Goal: Task Accomplishment & Management: Manage account settings

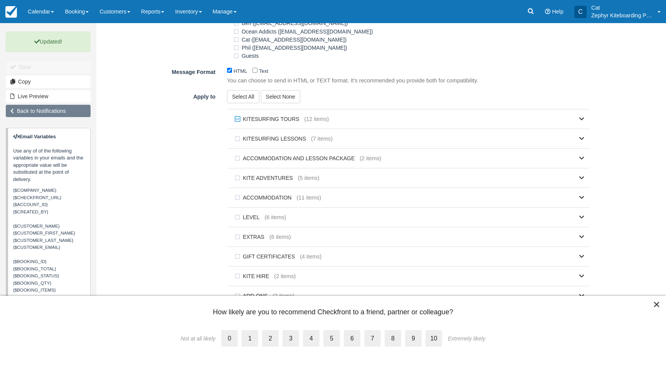
scroll to position [404, 0]
click at [50, 112] on link "Back to Notifications" at bounding box center [48, 111] width 85 height 12
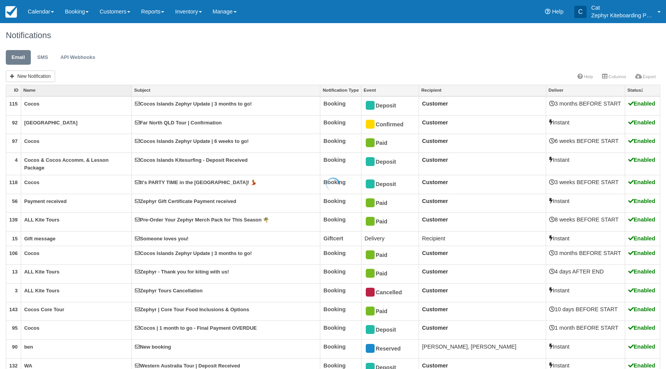
click at [50, 92] on div at bounding box center [333, 184] width 666 height 369
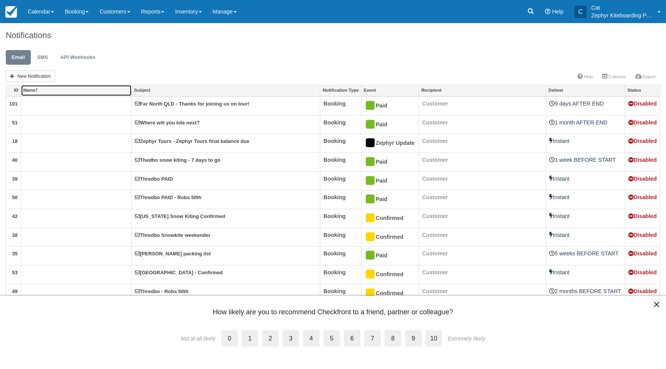
click at [34, 90] on link "Name" at bounding box center [76, 90] width 111 height 11
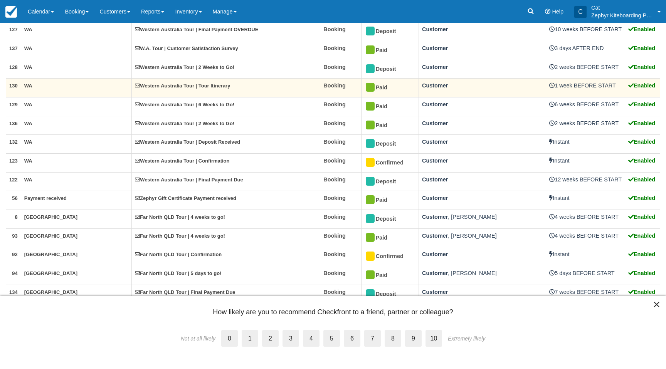
scroll to position [136, 0]
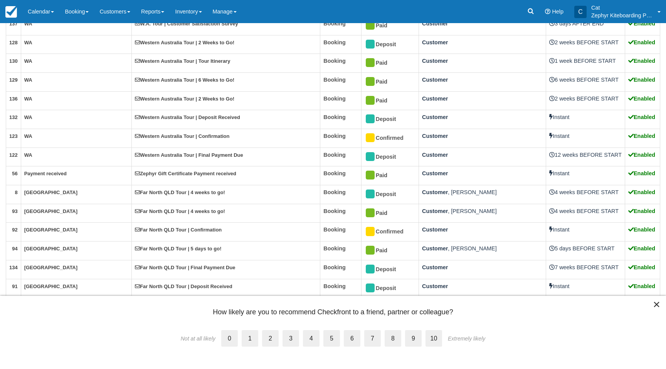
click at [657, 304] on button "×" at bounding box center [656, 304] width 7 height 12
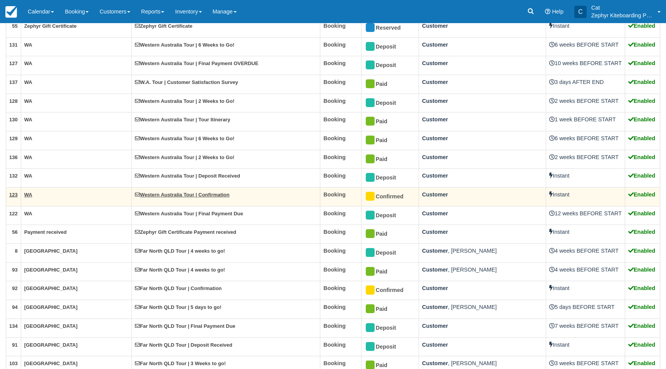
scroll to position [0, 0]
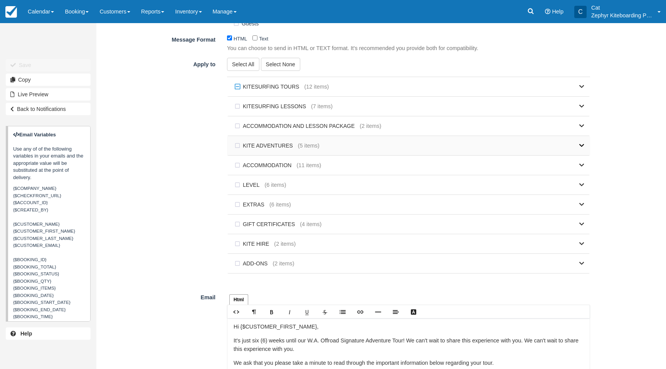
scroll to position [430, 0]
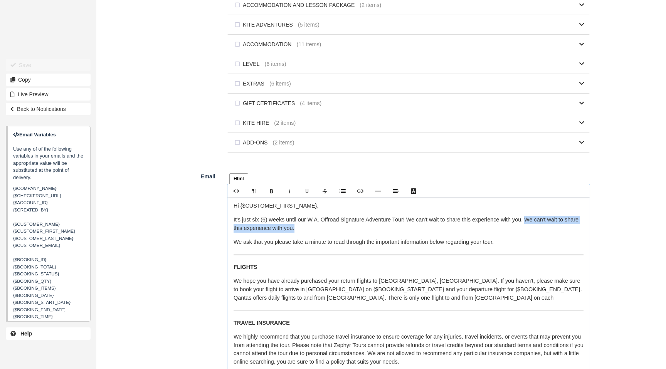
drag, startPoint x: 533, startPoint y: 223, endPoint x: 537, endPoint y: 227, distance: 6.0
click at [537, 227] on p "It's just six (6) weeks until our W.A. Offroad Signature Adventure Tour! We can…" at bounding box center [409, 224] width 350 height 17
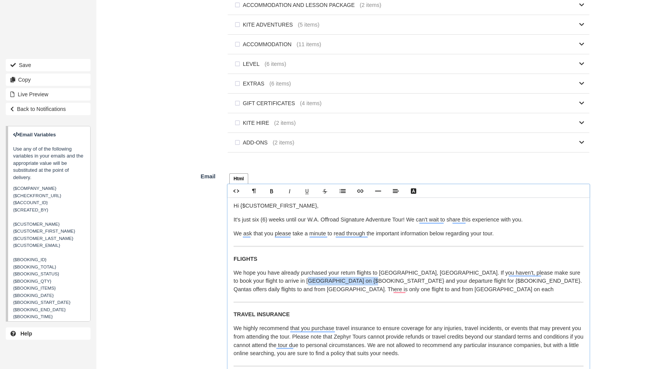
drag, startPoint x: 358, startPoint y: 284, endPoint x: 293, endPoint y: 283, distance: 64.8
click at [293, 283] on p "We hope you have already purchased your return flights to Exmouth, Western Aust…" at bounding box center [409, 281] width 350 height 25
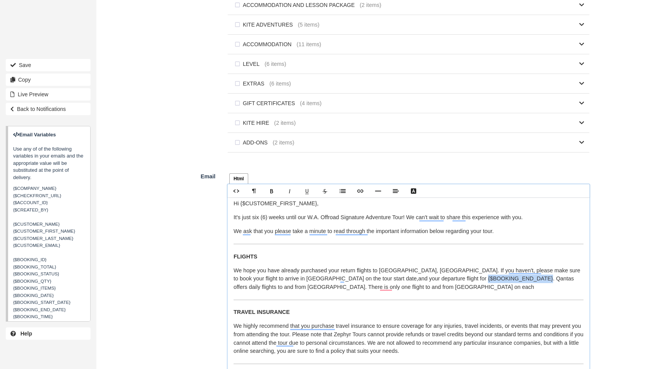
drag, startPoint x: 476, startPoint y: 283, endPoint x: 417, endPoint y: 283, distance: 58.6
click at [417, 283] on p "We hope you have already purchased your return flights to Exmouth, Western Aust…" at bounding box center [409, 279] width 350 height 25
click at [410, 291] on p "We hope you have already purchased your return flights to Exmouth, Western Aust…" at bounding box center [409, 280] width 350 height 25
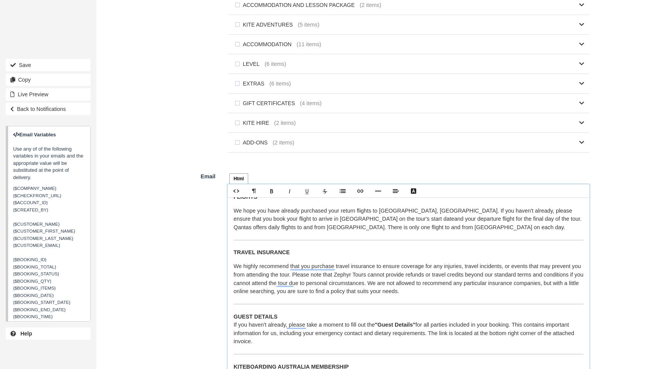
scroll to position [98, 0]
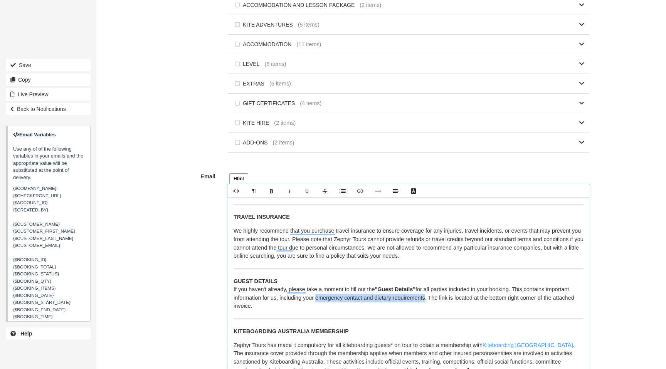
drag, startPoint x: 431, startPoint y: 301, endPoint x: 320, endPoint y: 302, distance: 111.4
click at [320, 302] on p "GUEST DETAILS If you haven't already, please take a moment to fill out the "Gue…" at bounding box center [409, 293] width 350 height 33
click at [374, 311] on p "GUEST DETAILS If you haven't already, please take a moment to fill out the "Gue…" at bounding box center [409, 293] width 350 height 33
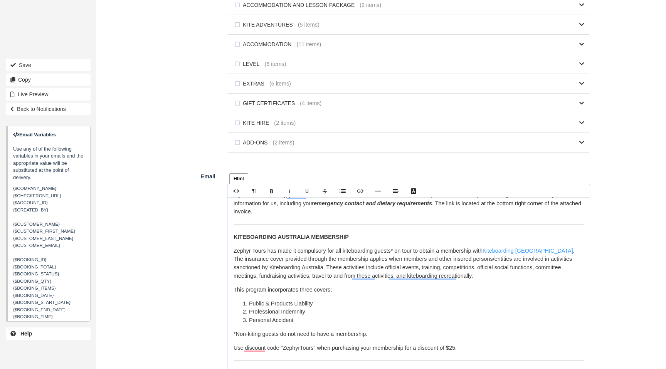
scroll to position [0, 0]
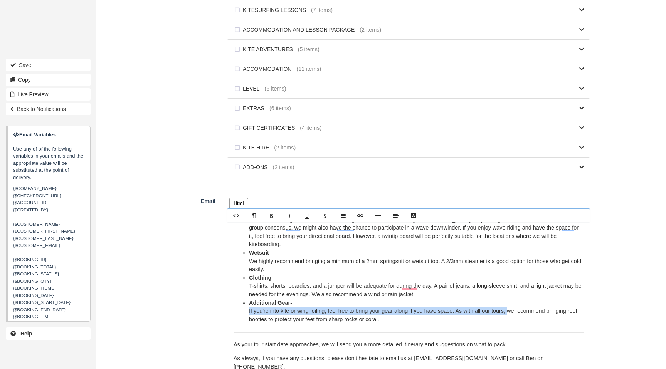
drag, startPoint x: 518, startPoint y: 314, endPoint x: 245, endPoint y: 313, distance: 272.9
click at [244, 313] on ul "Kites- We suggest checking the wind forecast for Exmouth and Sandy Bay on your …" at bounding box center [409, 249] width 350 height 150
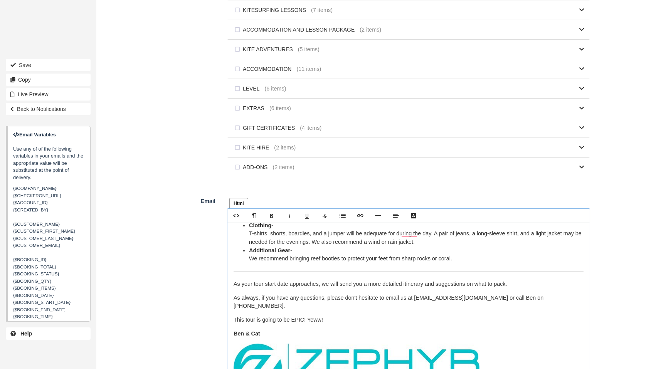
click at [463, 260] on li "Additional Gear- We recommend bringing reef booties to protect your feet from s…" at bounding box center [416, 255] width 335 height 17
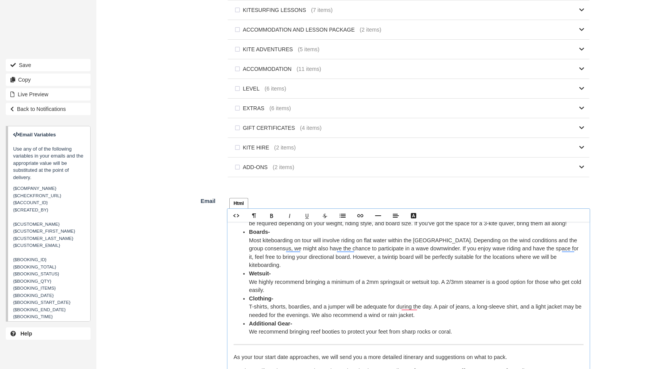
click at [249, 335] on li "Additional Gear- We recommend bringing reef booties to protect your feet from s…" at bounding box center [416, 328] width 335 height 17
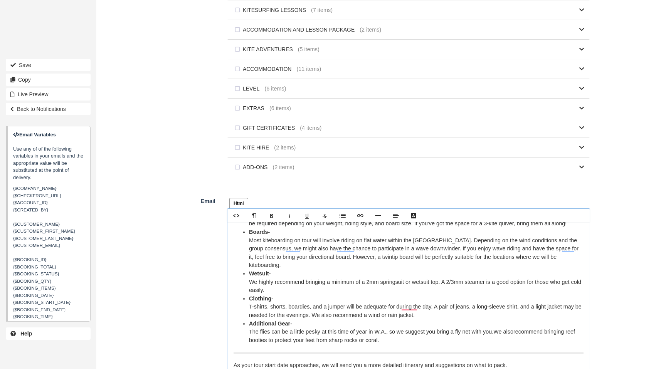
drag, startPoint x: 293, startPoint y: 343, endPoint x: 250, endPoint y: 337, distance: 43.2
click at [250, 337] on li "Additional Gear- The flies can be a little pesky at this time of year in W.A., …" at bounding box center [416, 332] width 335 height 25
click at [428, 309] on li "Clothing- T-shirts, shorts, boardies, and a jumper will be adequate for during …" at bounding box center [416, 307] width 335 height 25
drag, startPoint x: 419, startPoint y: 309, endPoint x: 404, endPoint y: 311, distance: 15.9
click at [404, 311] on li "Clothing- T-shirts, shorts, boardies, and a jumper will be adequate for during …" at bounding box center [416, 307] width 335 height 25
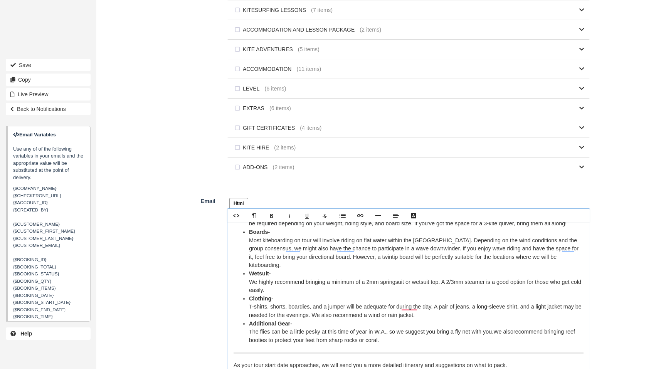
click at [385, 303] on li "Clothing- T-shirts, shorts, boardies, and a jumper will be adequate for during …" at bounding box center [416, 307] width 335 height 25
click at [290, 310] on li "Clothing- T-shirts, shorts, boardies, and a jumper will be adequate for during …" at bounding box center [416, 307] width 335 height 25
drag, startPoint x: 326, startPoint y: 309, endPoint x: 361, endPoint y: 309, distance: 35.1
click at [359, 310] on li "Clothing- T-shirts, shorts, and boardies, and a jumper will be adequate for dur…" at bounding box center [416, 307] width 335 height 25
click at [400, 307] on li "Clothing- T-shirts, shorts, and boardshorts will be adequate for during the day…" at bounding box center [416, 307] width 335 height 25
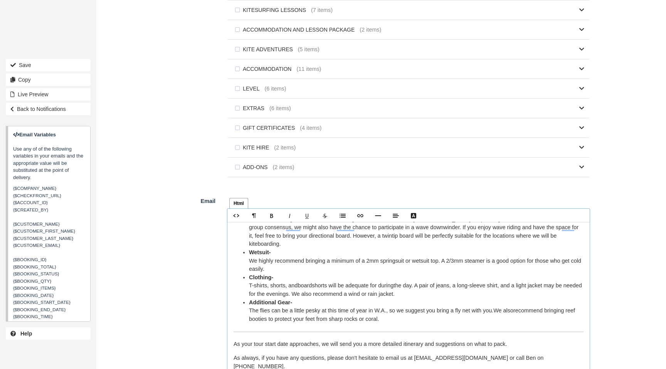
scroll to position [462, 0]
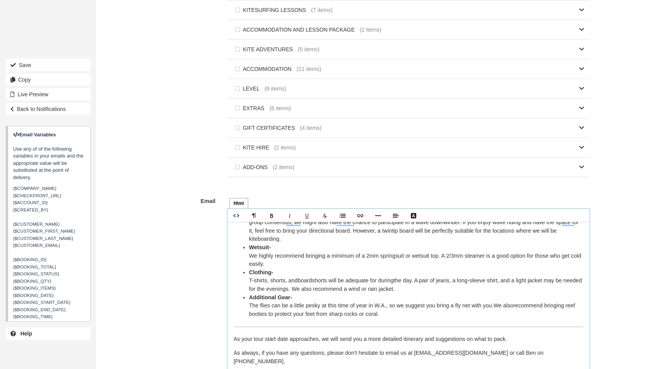
drag, startPoint x: 407, startPoint y: 313, endPoint x: 242, endPoint y: 306, distance: 165.5
click at [242, 306] on ul "Kites- We suggest checking the wind forecast for Exmouth and Sandy Bay on your …" at bounding box center [409, 244] width 350 height 150
click at [325, 312] on li "Additional Gear- The flies can be a little pesky at this time of year in W.A., …" at bounding box center [416, 306] width 335 height 25
drag, startPoint x: 478, startPoint y: 308, endPoint x: 462, endPoint y: 309, distance: 15.9
click at [462, 309] on li "Additional Gear- The flies can be a little pesky at this time of year in W.A., …" at bounding box center [416, 306] width 335 height 25
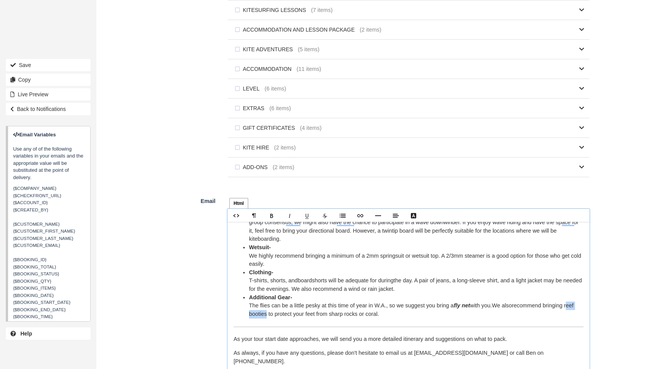
drag, startPoint x: 269, startPoint y: 318, endPoint x: 247, endPoint y: 318, distance: 22.0
click at [247, 318] on ul "Kites- We suggest checking the wind forecast for Exmouth and Sandy Bay on your …" at bounding box center [409, 244] width 350 height 150
click at [421, 315] on li "Additional Gear- The flies can be a little pesky at this time of year in W.A., …" at bounding box center [416, 306] width 335 height 25
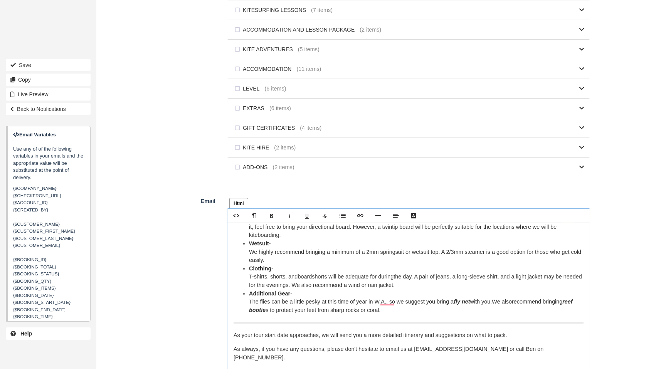
scroll to position [481, 0]
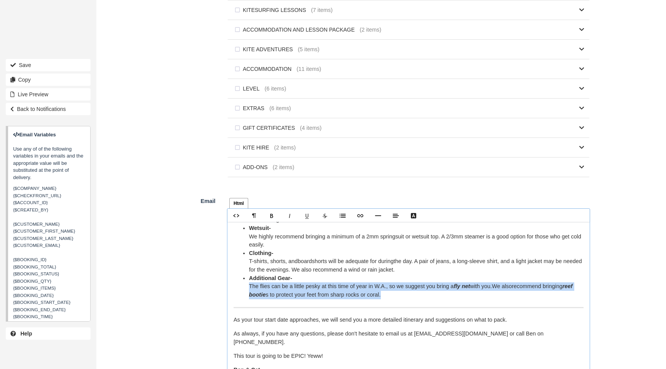
drag, startPoint x: 411, startPoint y: 299, endPoint x: 246, endPoint y: 288, distance: 166.0
click at [246, 288] on ul "Kites- We suggest checking the wind forecast for Exmouth and Sandy Bay on your …" at bounding box center [409, 225] width 350 height 150
click at [409, 299] on li "Additional Gear- The flies can be a little pesky at this time of year in W.A., …" at bounding box center [416, 286] width 335 height 25
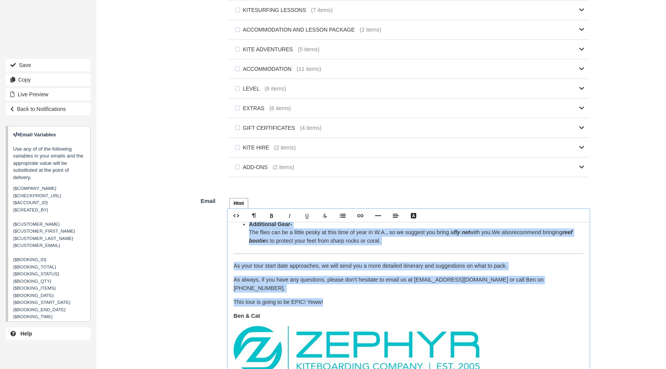
scroll to position [392, 0]
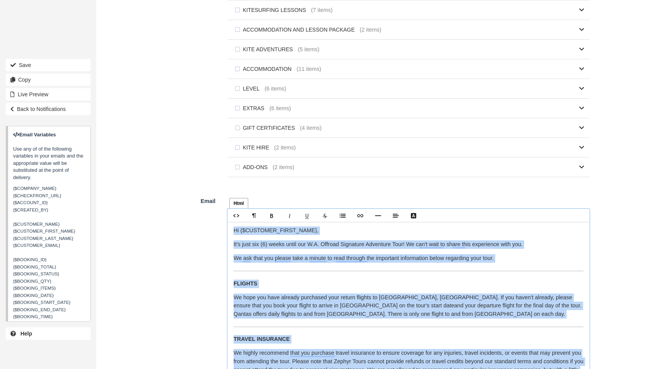
drag, startPoint x: 337, startPoint y: 297, endPoint x: 251, endPoint y: 193, distance: 134.6
click at [251, 193] on form "Subject Western Australia Tour | 6 Weeks to Go! Name WA Notification Type Booki…" at bounding box center [346, 80] width 488 height 831
copy div "Hi {$CUSTOMER_FIRST_NAME}, It's just six (6) weeks until our W.A. Offroad Signa…"
click at [314, 281] on div "Hi {$CUSTOMER_FIRST_NAME}, It's just six (6) weeks until our W.A. Offroad Signa…" at bounding box center [408, 318] width 362 height 193
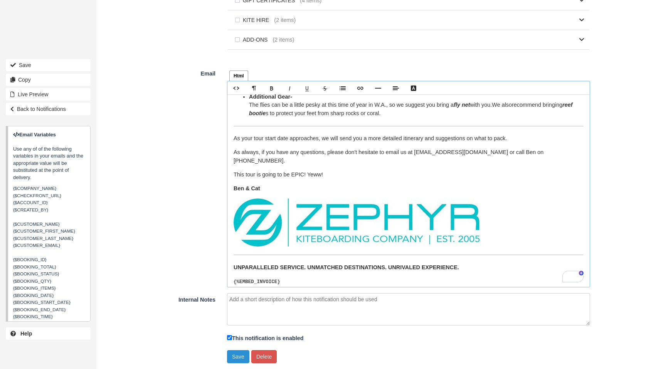
click at [242, 358] on button "Save" at bounding box center [238, 356] width 22 height 13
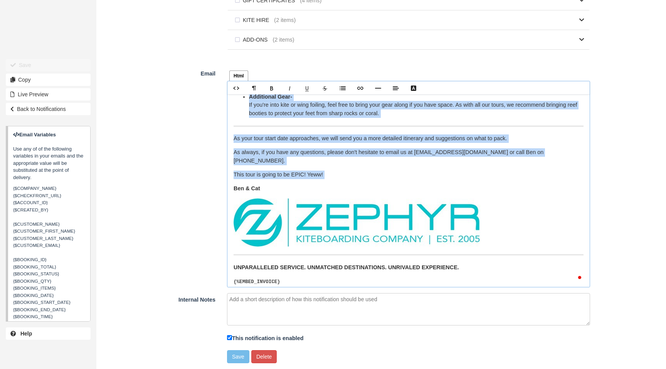
drag, startPoint x: 234, startPoint y: 103, endPoint x: 380, endPoint y: 175, distance: 162.9
click at [380, 175] on div "Hi {$CUSTOMER_FIRST_NAME}, It's just six (6) weeks until our W.A. Offroad Signa…" at bounding box center [408, 190] width 362 height 193
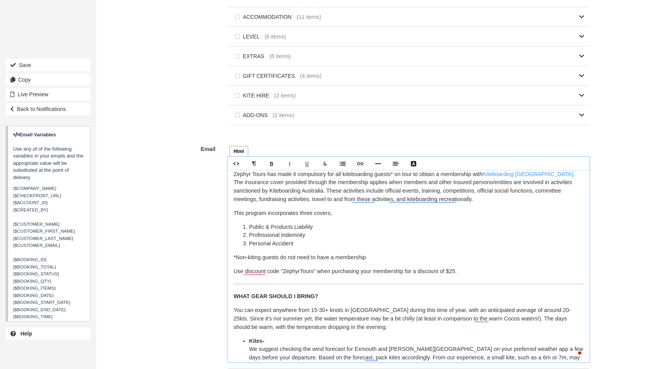
scroll to position [258, 0]
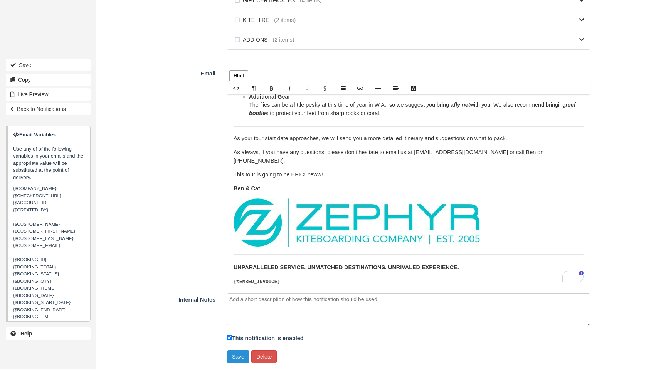
click at [237, 354] on button "Save" at bounding box center [238, 356] width 22 height 13
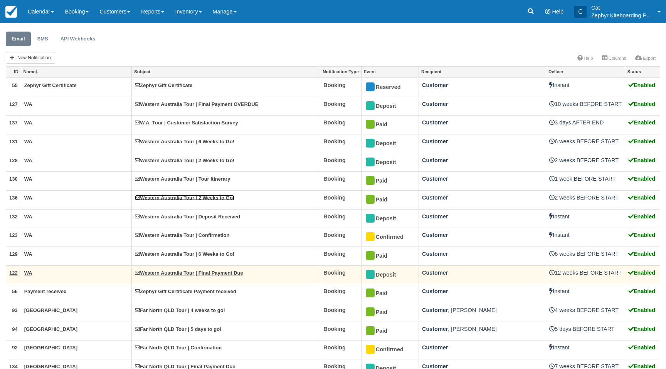
scroll to position [19, 0]
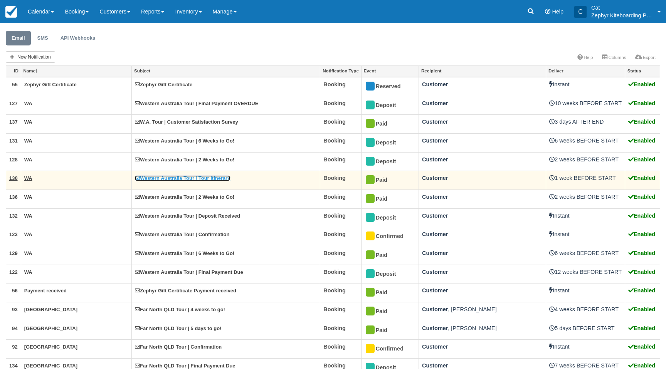
click at [188, 177] on link "Western Australia Tour | Tour Itinerary" at bounding box center [182, 178] width 95 height 6
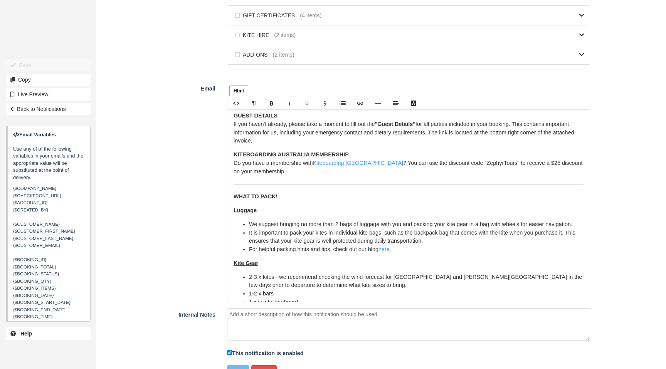
scroll to position [120, 0]
click at [263, 272] on li "2-3 x kites - we recommend checking the wind forecast for Exmouth and Sandy Bay…" at bounding box center [416, 280] width 335 height 17
click at [262, 289] on li "1-2 x bars" at bounding box center [416, 293] width 335 height 8
click at [258, 298] on li "1 x twintip kiteboard" at bounding box center [416, 302] width 335 height 8
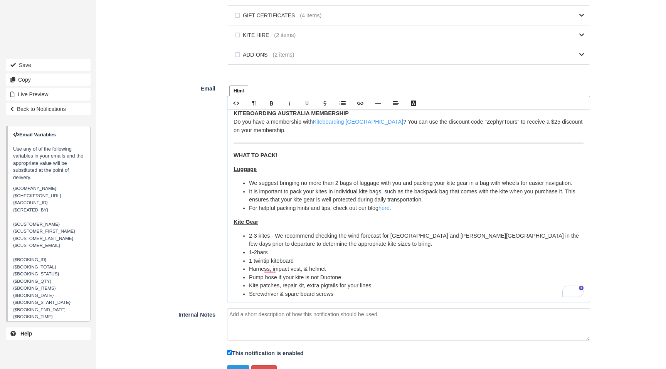
scroll to position [168, 0]
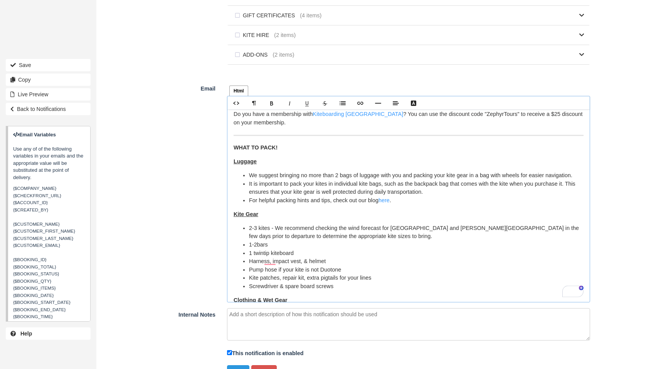
click at [259, 241] on li "1-2 bars" at bounding box center [416, 245] width 335 height 8
click at [370, 266] on li "Pump hose if your kite is not Duotone" at bounding box center [416, 270] width 335 height 8
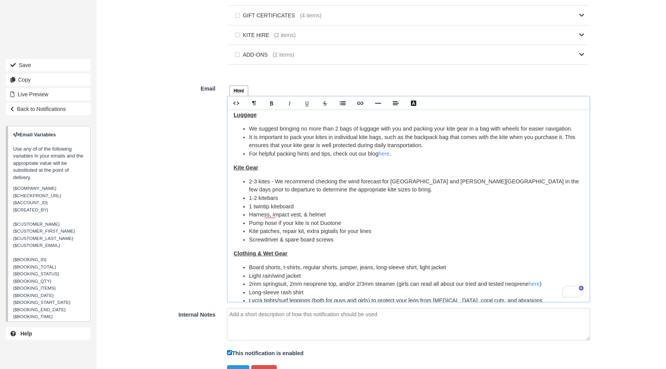
scroll to position [0, 0]
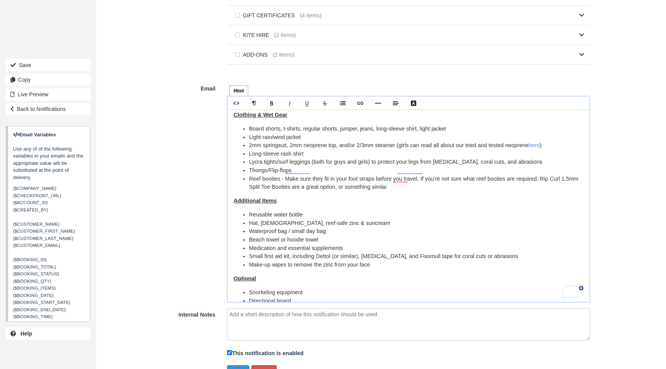
click at [249, 211] on li "Reusable water bottle" at bounding box center [416, 215] width 335 height 8
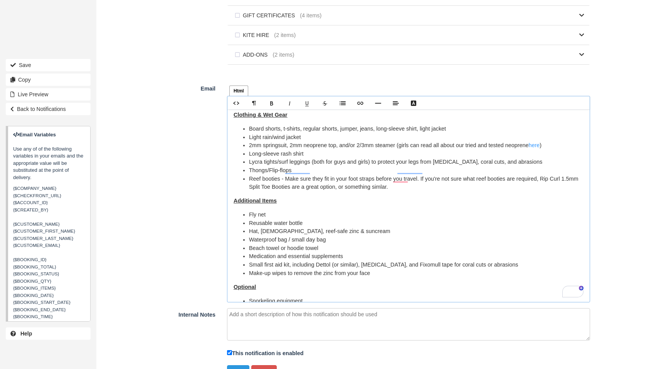
click at [279, 211] on li "Fly net" at bounding box center [416, 215] width 335 height 8
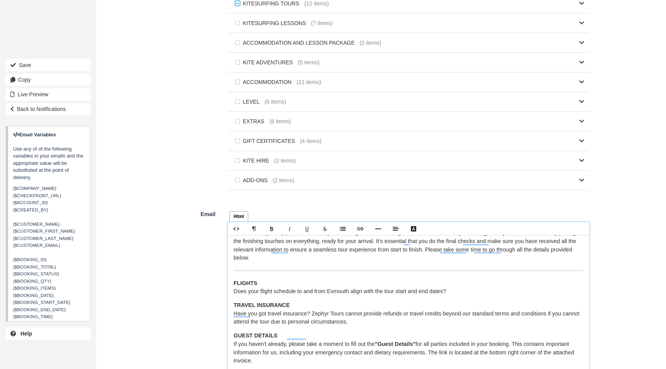
scroll to position [30, 0]
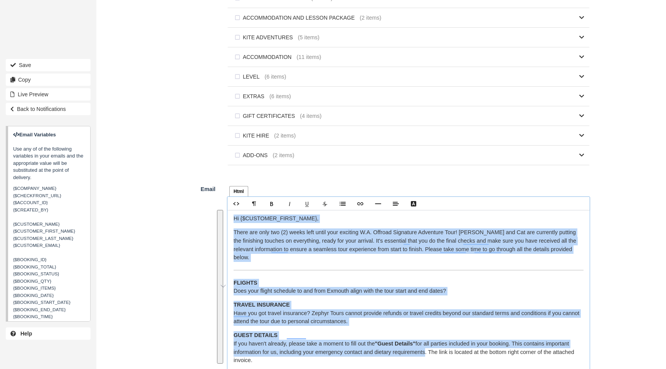
drag, startPoint x: 234, startPoint y: 246, endPoint x: 429, endPoint y: 319, distance: 207.3
click at [432, 347] on div "Hi {$CUSTOMER_FIRST_NAME}, There are only two (2) weeks left until your excitin…" at bounding box center [408, 306] width 362 height 193
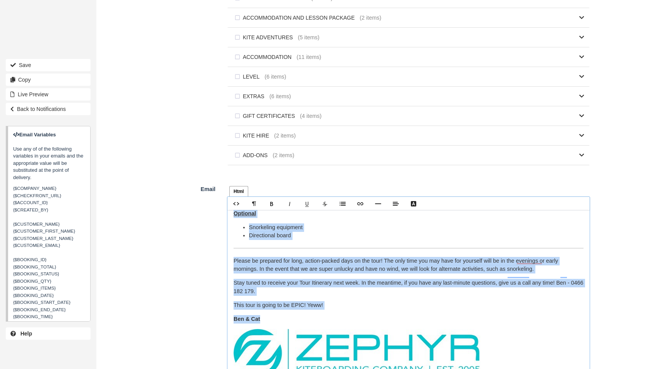
click at [264, 315] on p "Ben & Cat" at bounding box center [409, 319] width 350 height 8
copy div "Hi {$CUSTOMER_FIRST_NAME}, There are only two (2) weeks left until your excitin…"
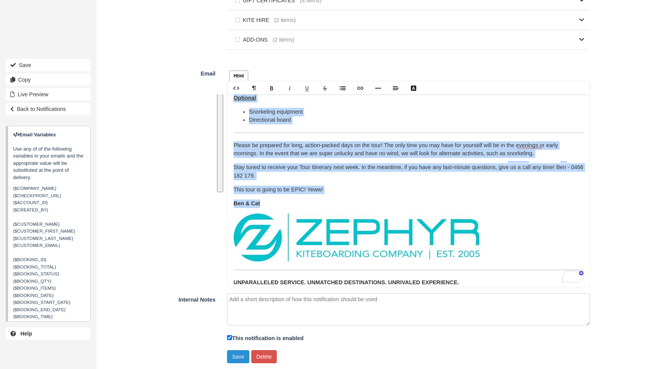
click at [238, 358] on button "Save" at bounding box center [238, 356] width 22 height 13
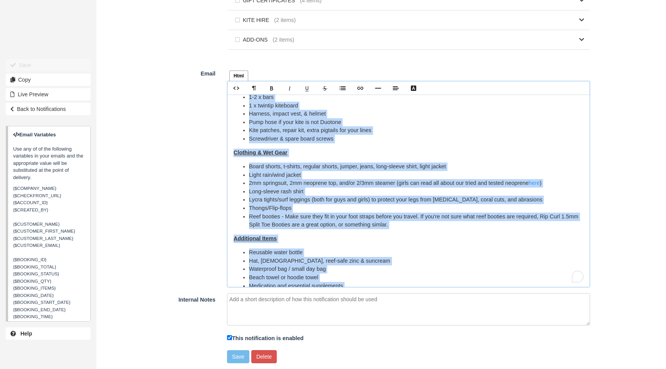
scroll to position [534, 0]
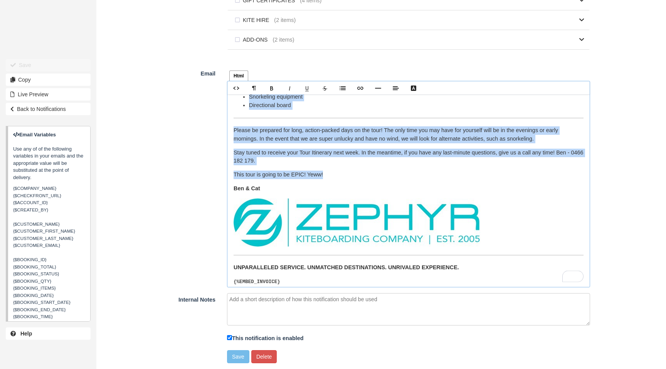
drag, startPoint x: 233, startPoint y: 103, endPoint x: 331, endPoint y: 168, distance: 117.5
click at [329, 168] on div "Hi {$CUSTOMER_FIRST_NAME}, There are only two (2) weeks left until your excitin…" at bounding box center [408, 190] width 362 height 193
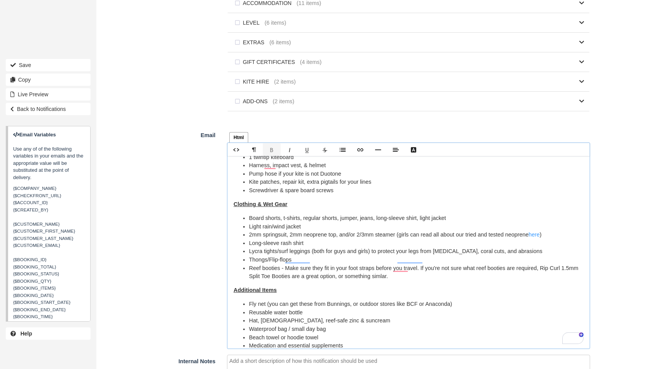
scroll to position [0, 0]
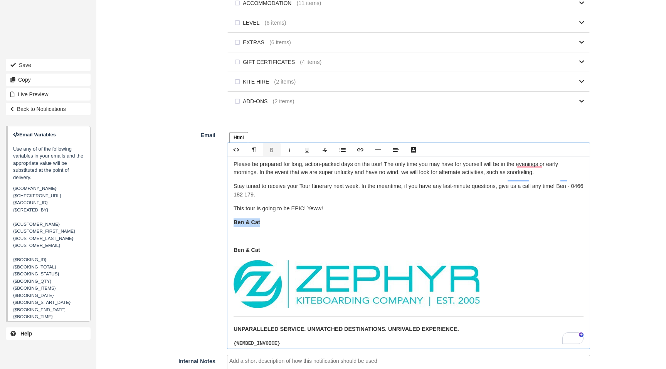
drag, startPoint x: 247, startPoint y: 215, endPoint x: 222, endPoint y: 214, distance: 24.7
click at [222, 214] on div "Html Text Rich text editor Hi {$CUSTOMER_FIRST_NAME}, There are only two (2) we…" at bounding box center [408, 239] width 375 height 220
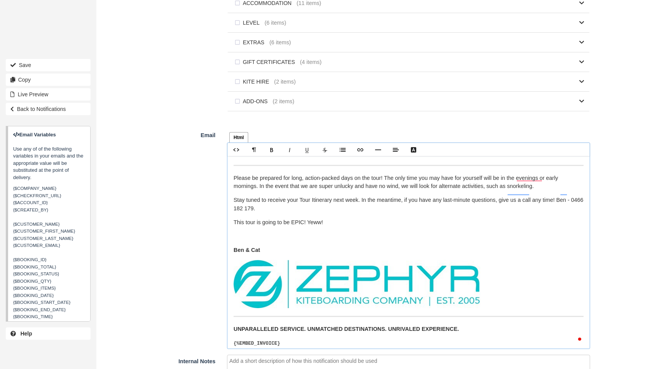
click at [257, 232] on p "To enrich screen reader interactions, please activate Accessibility in Grammarl…" at bounding box center [409, 236] width 350 height 8
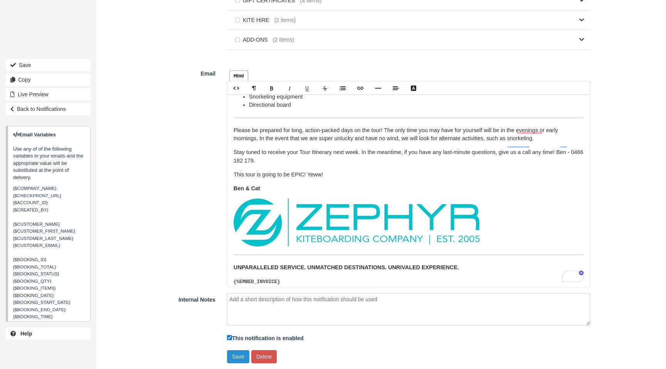
click at [232, 355] on button "Save" at bounding box center [238, 356] width 22 height 13
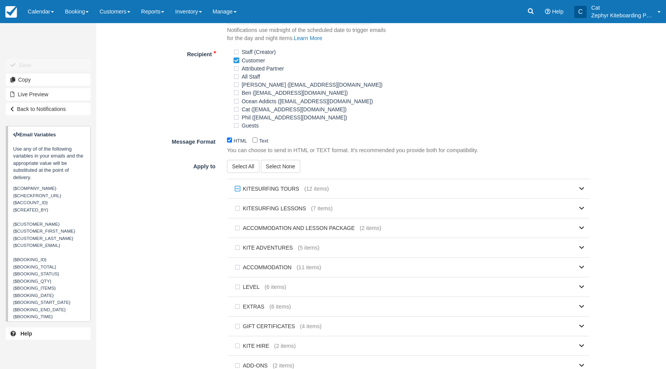
scroll to position [209, 0]
